Goal: Task Accomplishment & Management: Use online tool/utility

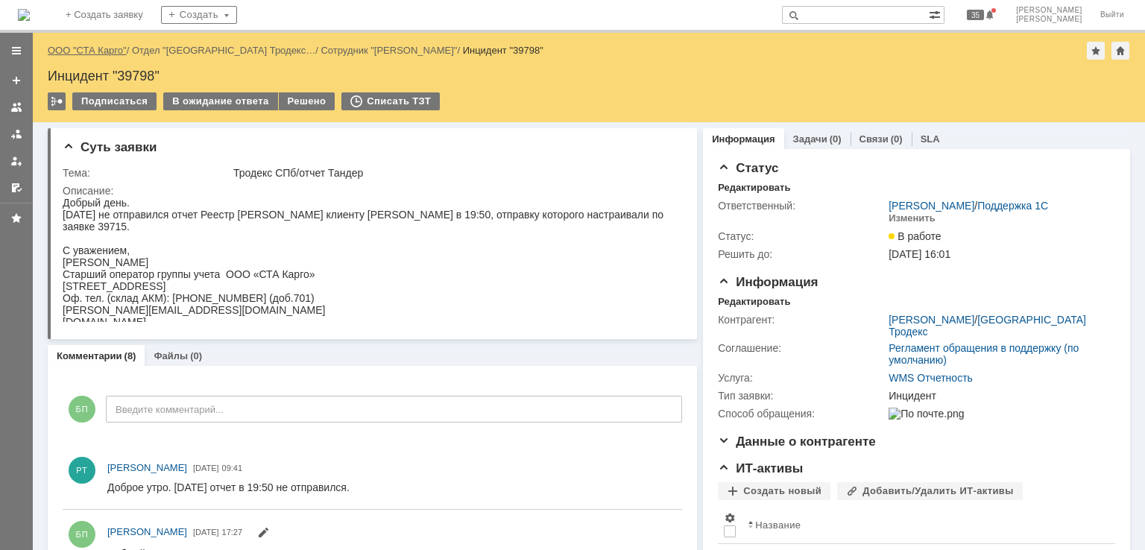
click at [88, 51] on link "ООО "СТА Карго"" at bounding box center [87, 50] width 79 height 11
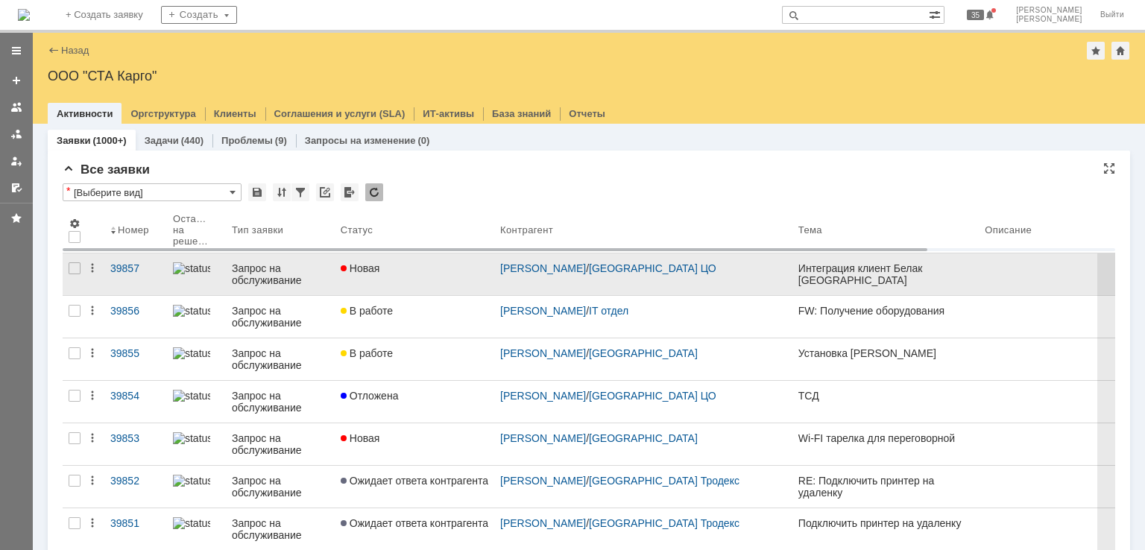
click at [424, 277] on link "Новая" at bounding box center [414, 274] width 159 height 42
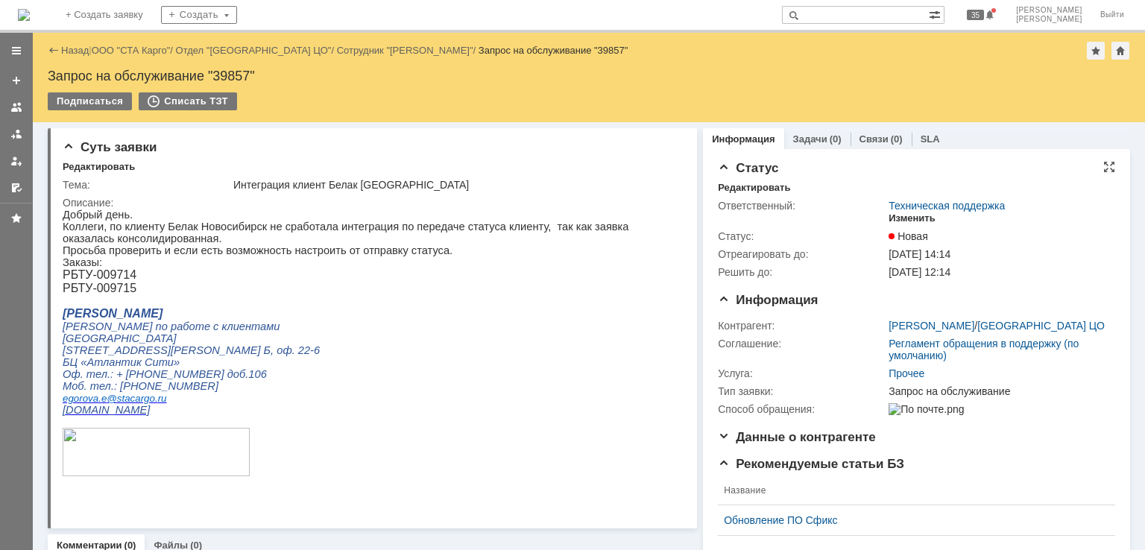
click at [902, 218] on div "Изменить" at bounding box center [911, 218] width 47 height 12
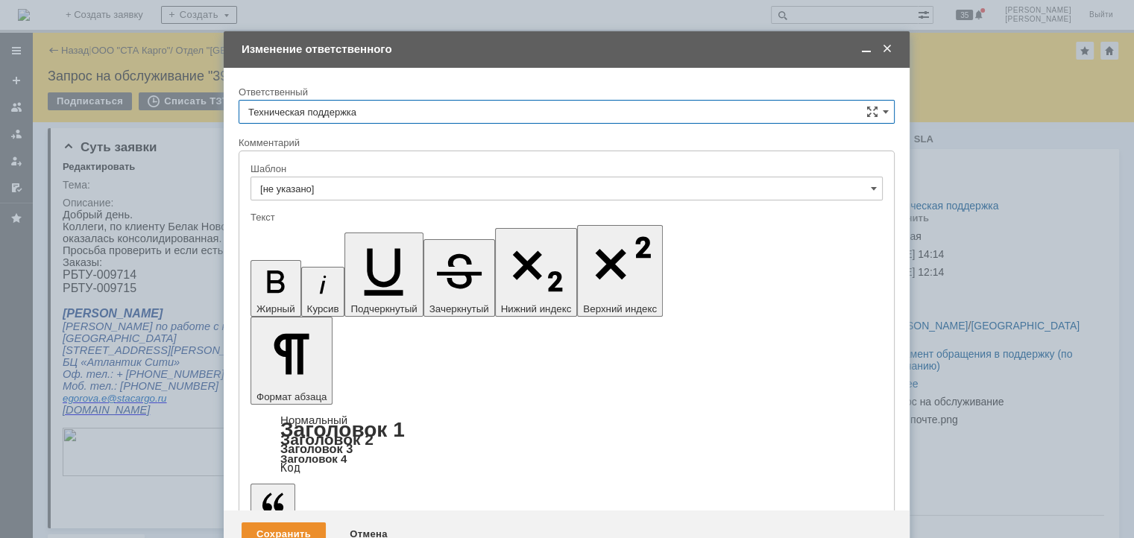
click at [378, 111] on input "Техническая поддержка" at bounding box center [566, 112] width 656 height 24
click at [335, 180] on div "[PERSON_NAME]" at bounding box center [566, 189] width 654 height 24
type input "[PERSON_NAME]"
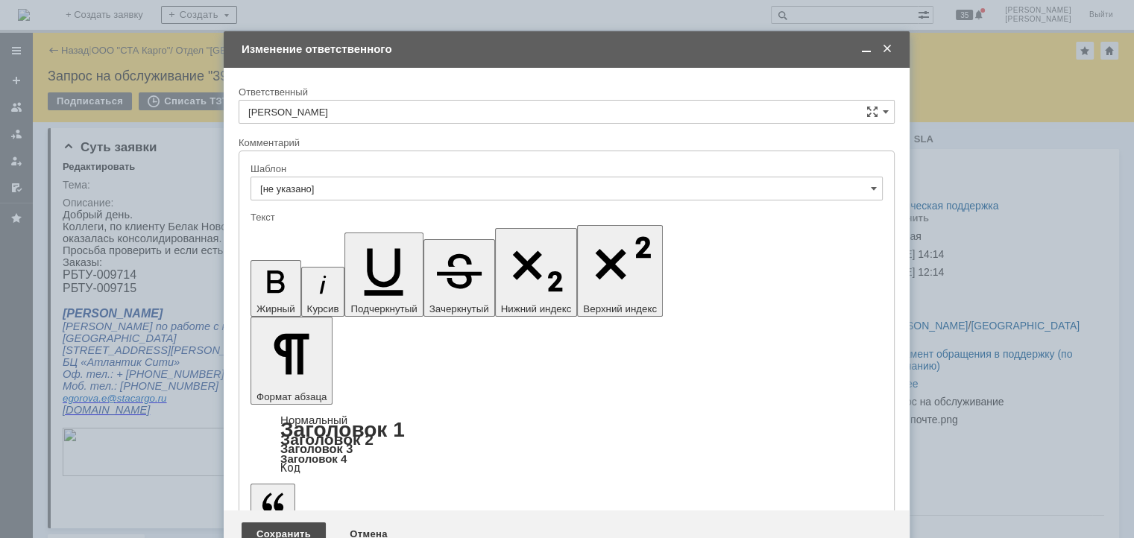
click at [292, 522] on div "Сохранить" at bounding box center [283, 534] width 84 height 24
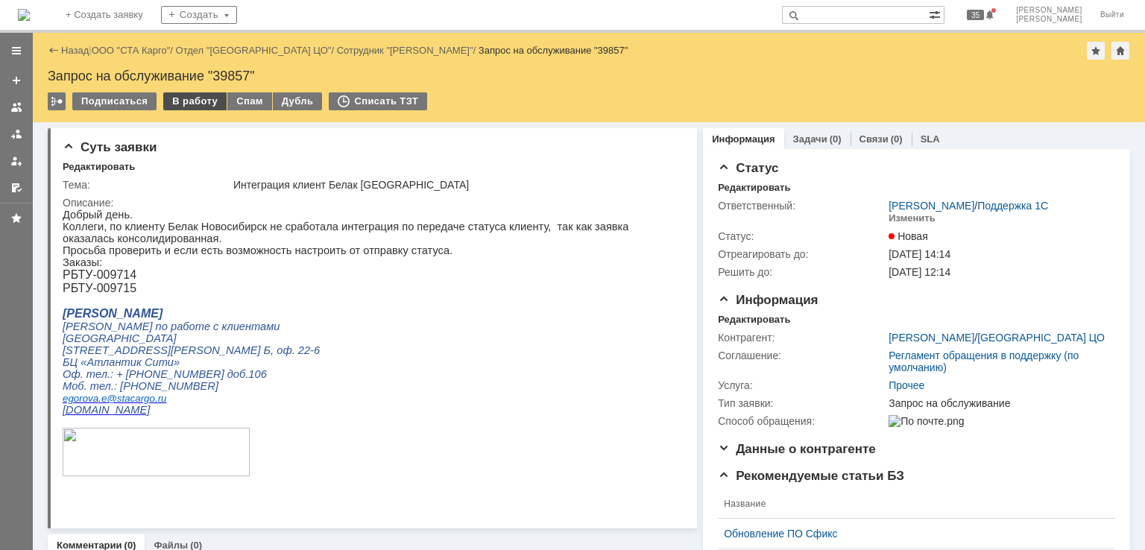
click at [189, 102] on div "В работу" at bounding box center [194, 101] width 63 height 18
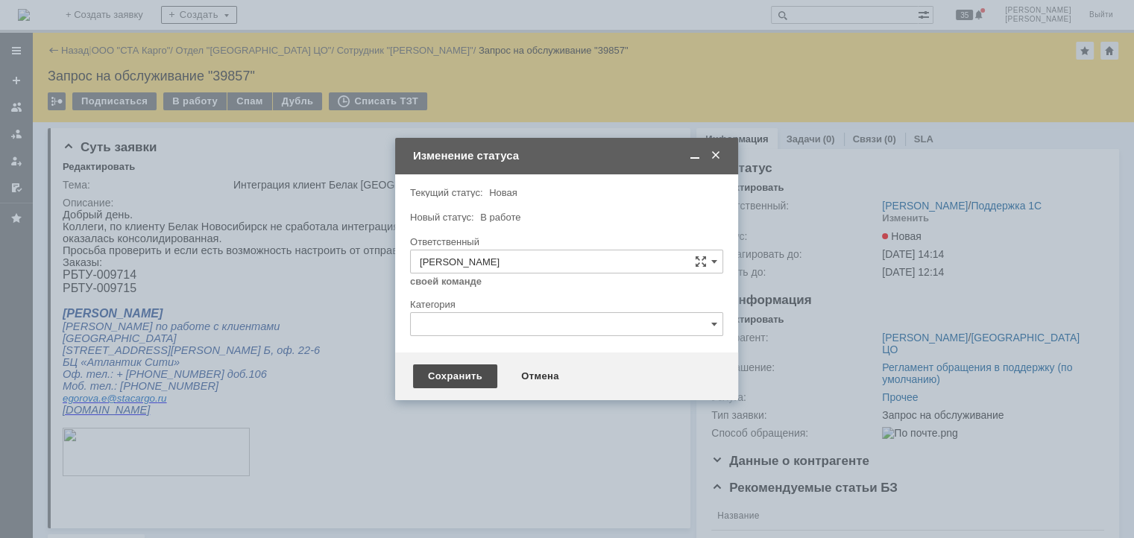
click at [426, 367] on div "Сохранить" at bounding box center [455, 376] width 84 height 24
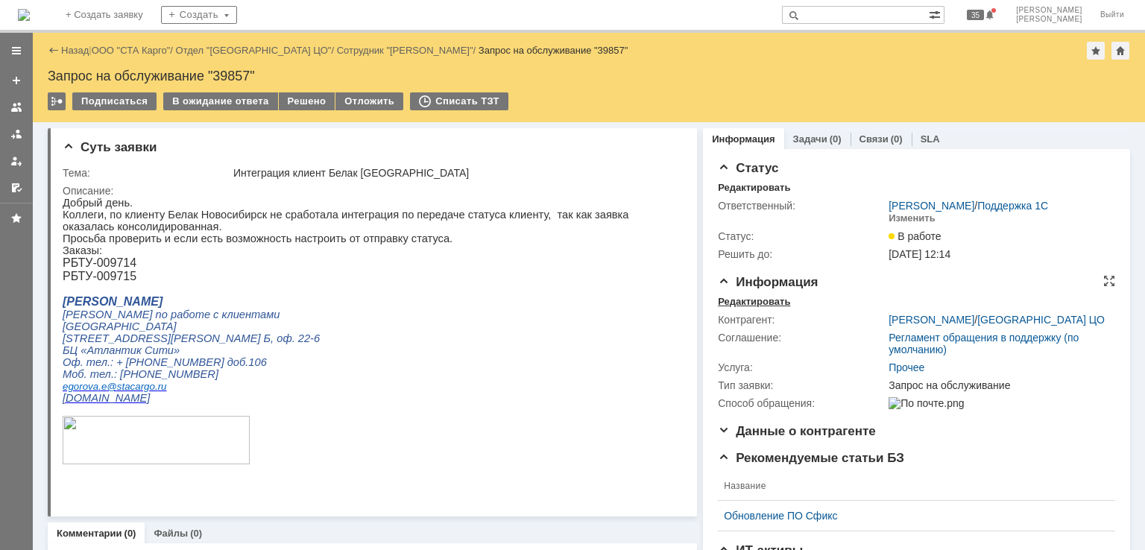
click at [732, 299] on div "Редактировать" at bounding box center [754, 302] width 72 height 12
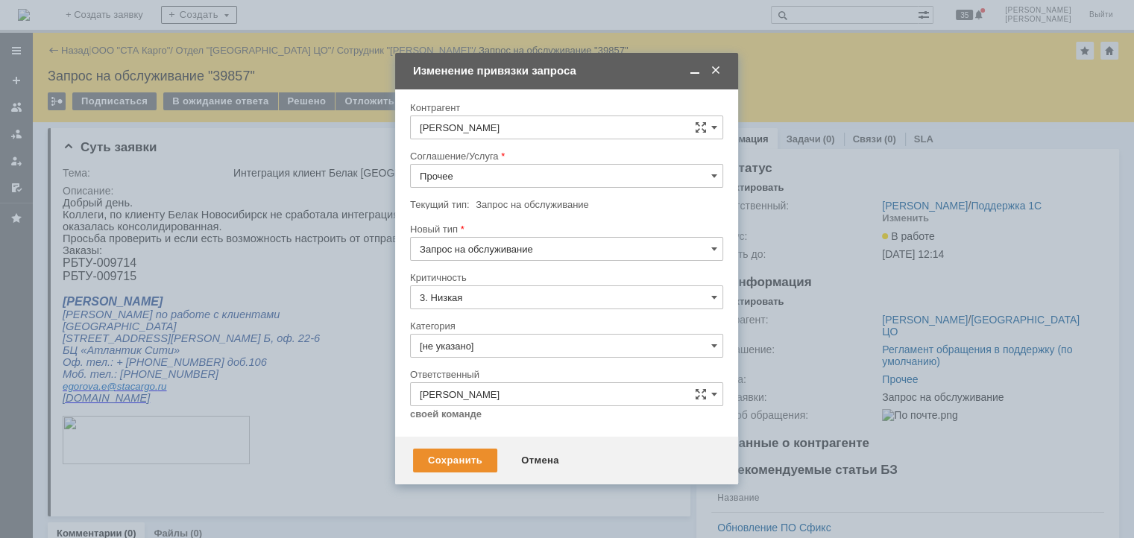
click at [501, 250] on input "Запрос на обслуживание" at bounding box center [566, 249] width 313 height 24
drag, startPoint x: 513, startPoint y: 192, endPoint x: 522, endPoint y: 176, distance: 18.7
click at [516, 189] on div at bounding box center [566, 193] width 313 height 10
click at [522, 176] on input "Прочее" at bounding box center [566, 176] width 313 height 24
type input "Запрос на обслуживание"
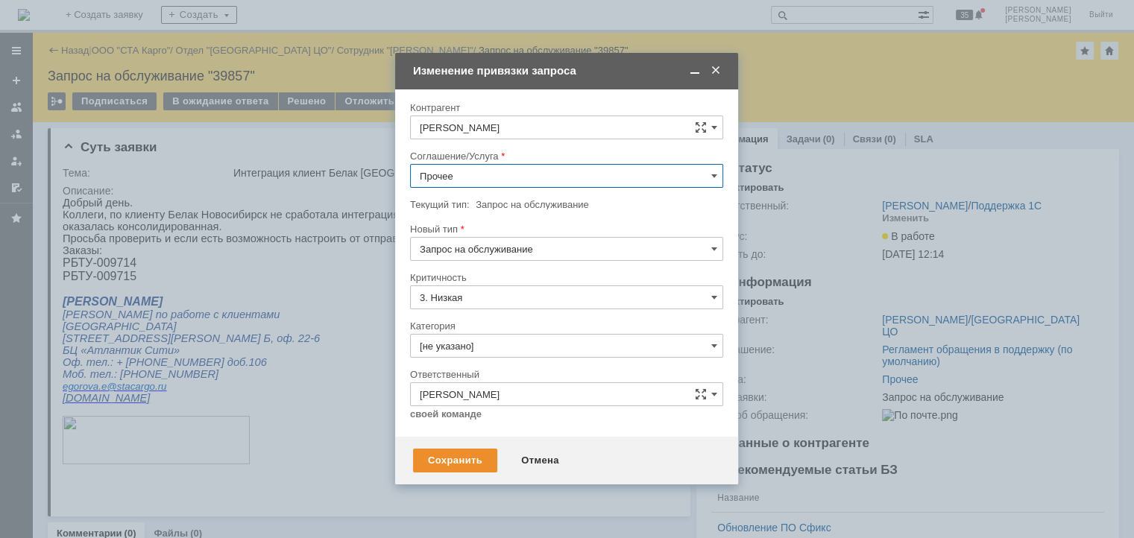
click at [506, 259] on span "WMS Обмены" at bounding box center [567, 264] width 294 height 12
type input "WMS Обмены"
click at [453, 455] on div "Сохранить" at bounding box center [455, 461] width 84 height 24
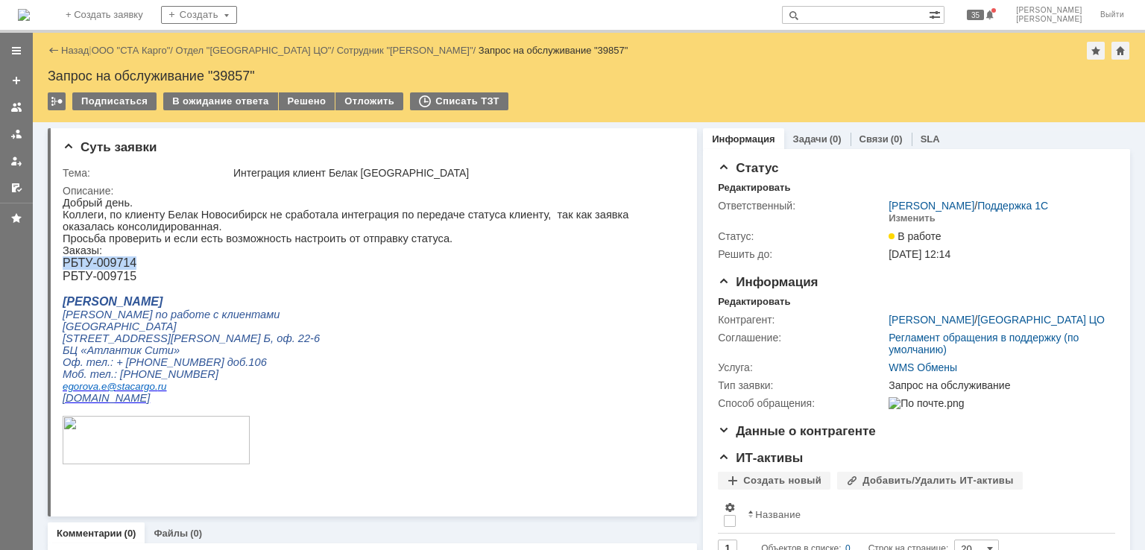
drag, startPoint x: 143, startPoint y: 268, endPoint x: 64, endPoint y: 274, distance: 79.2
click at [64, 270] on p "РБТУ-009714" at bounding box center [367, 262] width 609 height 13
copy span "РБТУ-009714"
click at [131, 266] on span "РБТУ-009714" at bounding box center [100, 262] width 74 height 13
drag, startPoint x: 138, startPoint y: 266, endPoint x: 66, endPoint y: 263, distance: 72.4
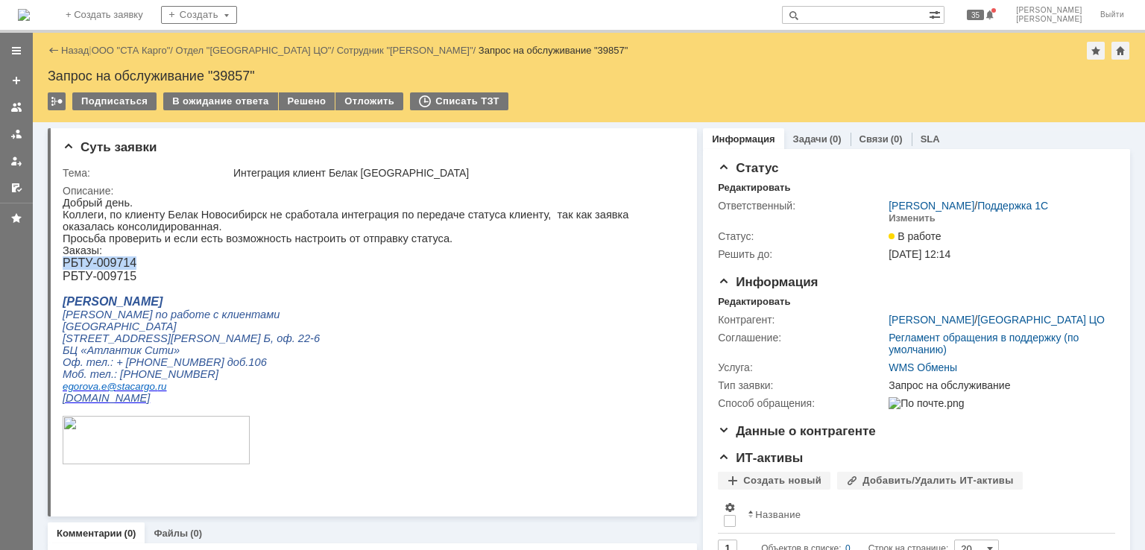
click at [66, 263] on p "РБТУ-009714" at bounding box center [367, 262] width 609 height 13
copy span "РБТУ-009714"
click at [120, 252] on p "Заказы:" at bounding box center [367, 250] width 609 height 12
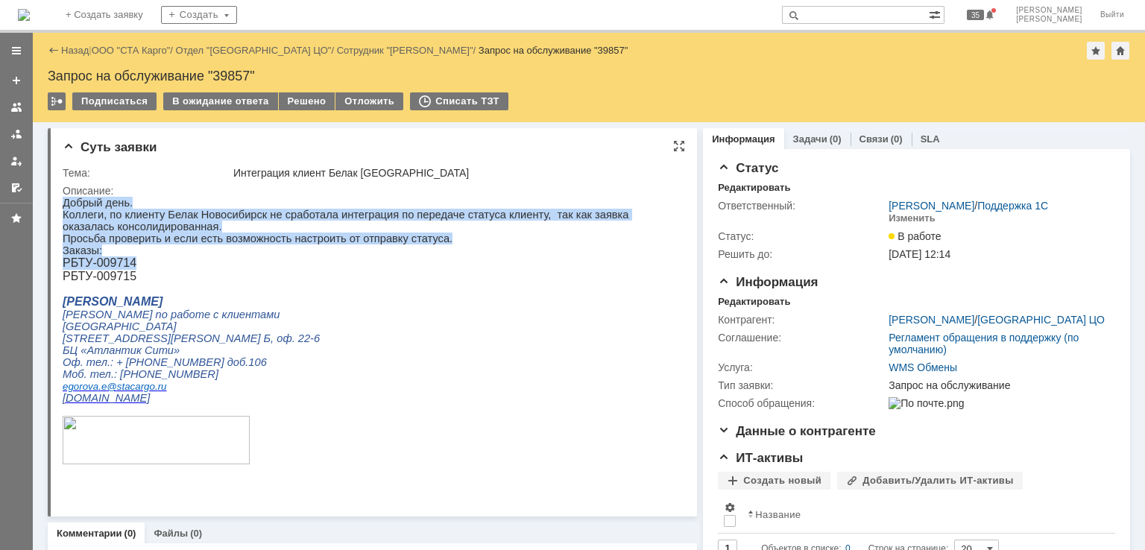
drag, startPoint x: 139, startPoint y: 267, endPoint x: 124, endPoint y: 467, distance: 200.3
click at [63, 270] on html "Добрый день. Коллеги, по клиенту Белак Новосибирск не сработала интеграция по п…" at bounding box center [367, 338] width 609 height 282
click at [192, 269] on p "РБТУ-009714" at bounding box center [367, 262] width 609 height 13
click at [123, 264] on span "РБТУ-009714" at bounding box center [100, 262] width 74 height 13
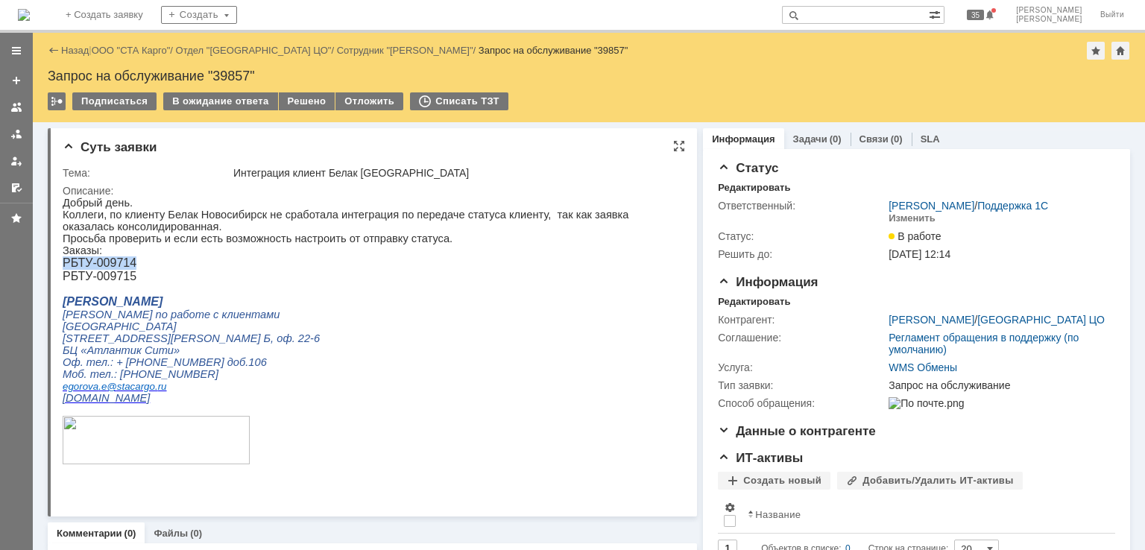
drag, startPoint x: 142, startPoint y: 268, endPoint x: 63, endPoint y: 271, distance: 79.1
click at [63, 270] on p "РБТУ-009714" at bounding box center [367, 262] width 609 height 13
copy span "РБТУ-009714"
drag, startPoint x: 171, startPoint y: 261, endPoint x: 159, endPoint y: 266, distance: 13.0
click at [171, 256] on p "Заказы:" at bounding box center [367, 250] width 609 height 12
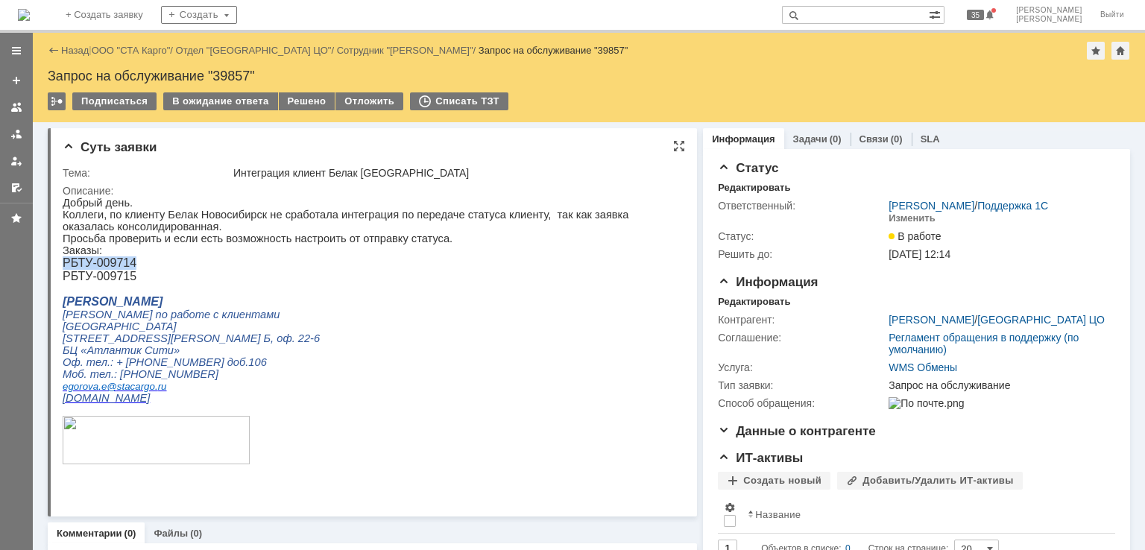
drag, startPoint x: 131, startPoint y: 269, endPoint x: 63, endPoint y: 268, distance: 67.8
click at [63, 268] on p "РБТУ-009714" at bounding box center [367, 262] width 609 height 13
copy span "РБТУ-009714"
drag, startPoint x: 119, startPoint y: 285, endPoint x: 118, endPoint y: 481, distance: 195.3
click at [63, 283] on p "РБТУ-009715" at bounding box center [367, 276] width 609 height 13
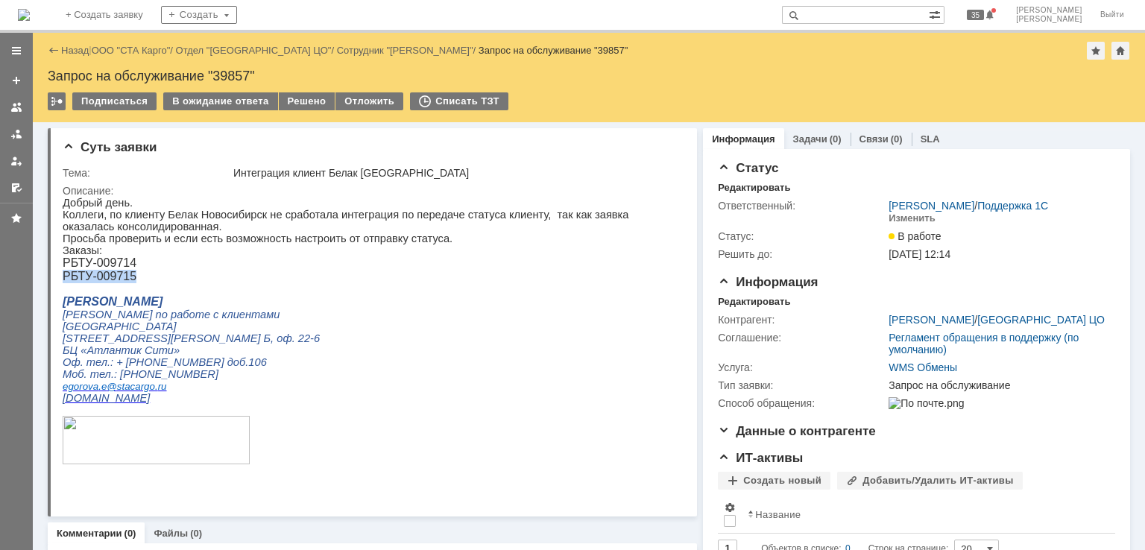
copy span "РБТУ-009715"
drag, startPoint x: 180, startPoint y: 271, endPoint x: 152, endPoint y: 273, distance: 28.4
click at [179, 270] on p "РБТУ-009714" at bounding box center [367, 262] width 609 height 13
drag, startPoint x: 145, startPoint y: 285, endPoint x: 87, endPoint y: 487, distance: 210.0
click at [63, 283] on p "РБТУ-009715" at bounding box center [367, 276] width 609 height 13
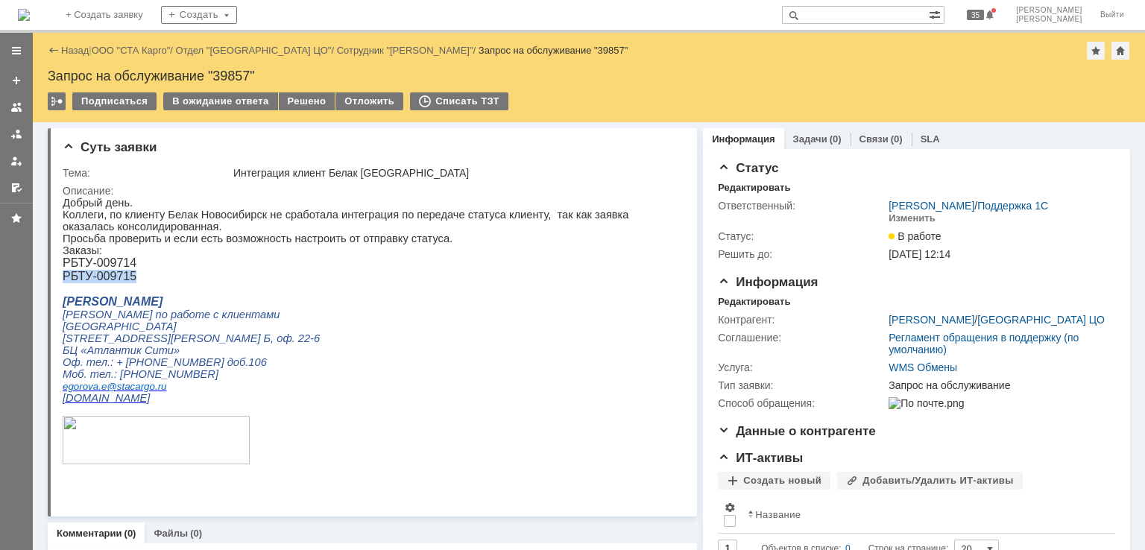
copy span "РБТУ-009715"
